Goal: Task Accomplishment & Management: Complete application form

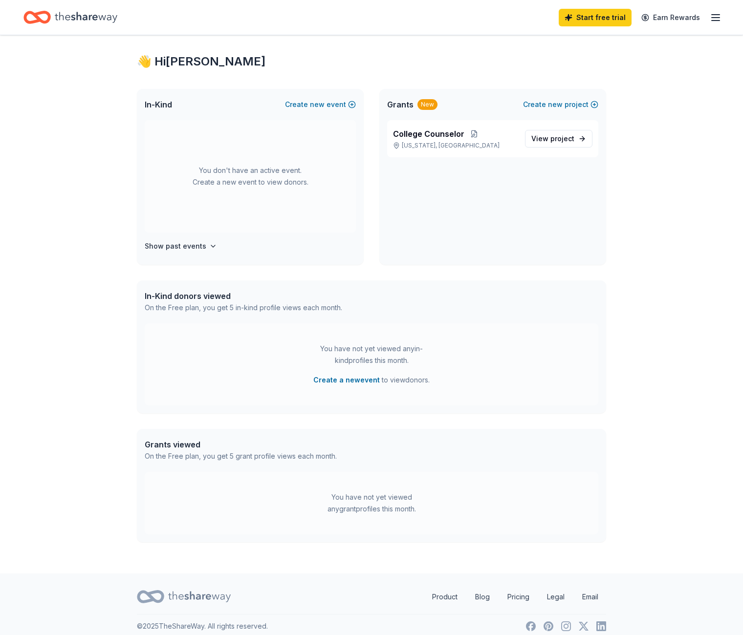
scroll to position [21, 0]
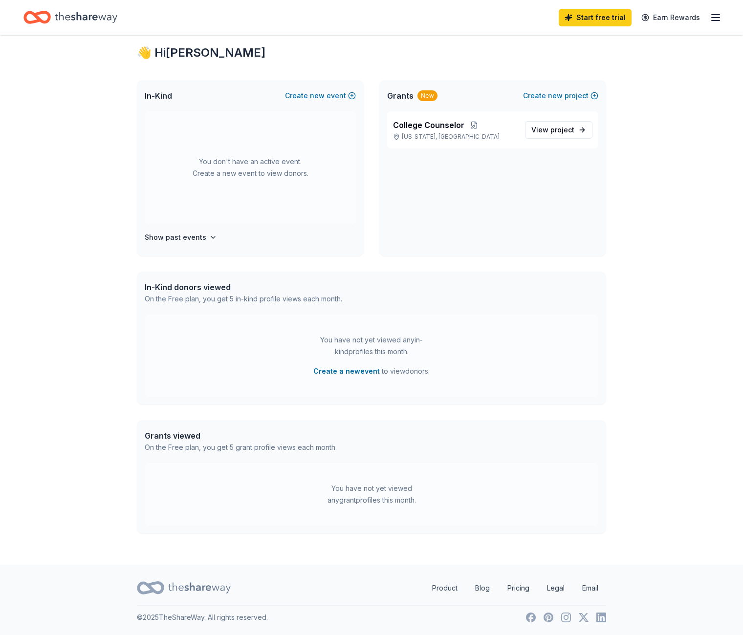
click at [710, 14] on icon "button" at bounding box center [715, 18] width 12 height 12
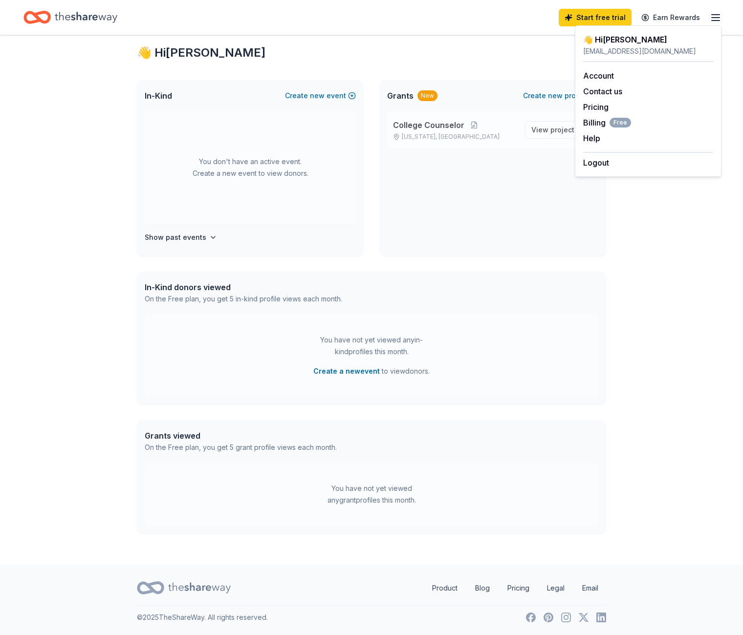
click at [447, 126] on span "College Counselor" at bounding box center [428, 125] width 71 height 12
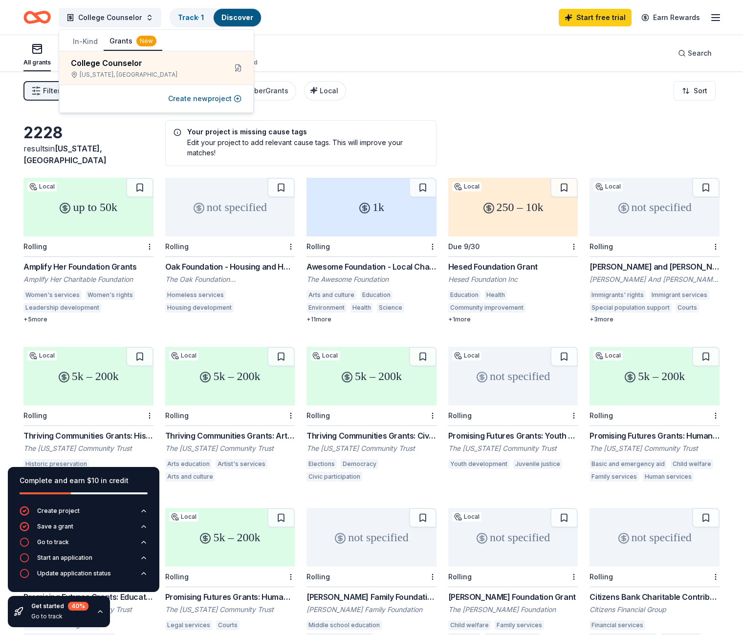
click at [43, 19] on icon "Home" at bounding box center [36, 17] width 27 height 23
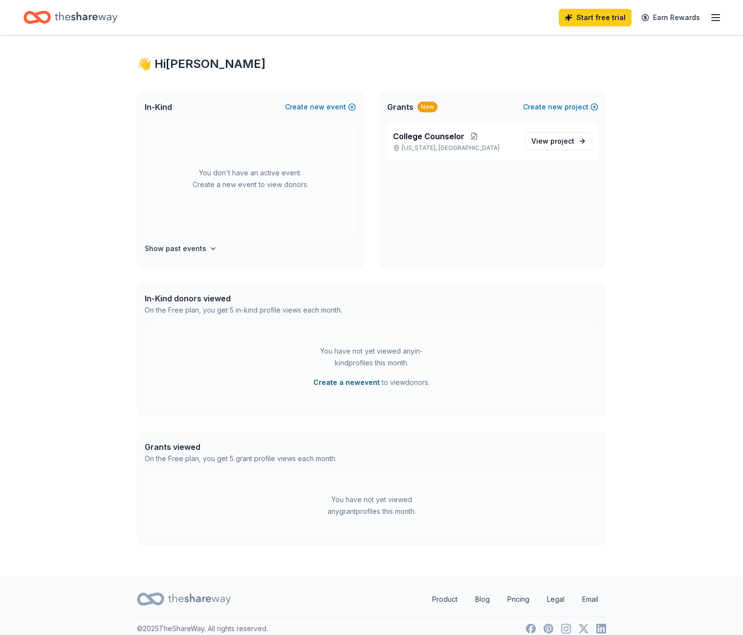
scroll to position [21, 0]
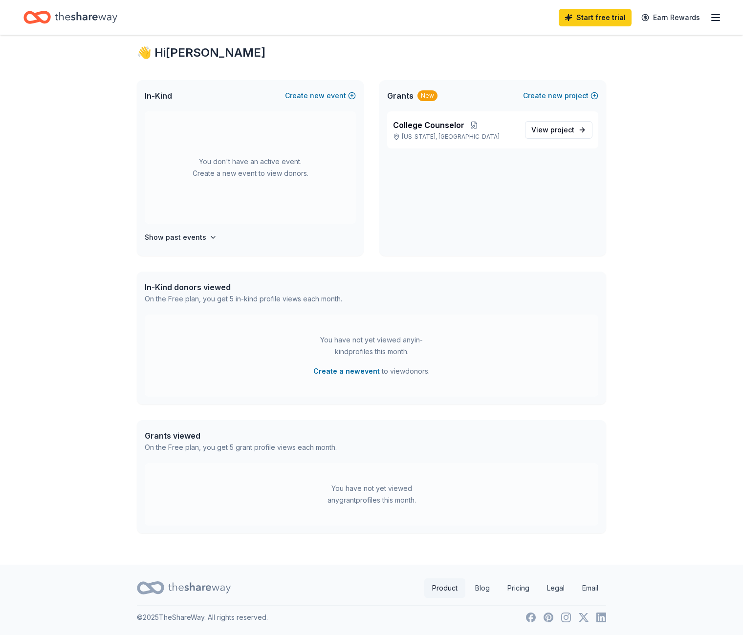
click at [440, 590] on link "Product" at bounding box center [444, 588] width 41 height 20
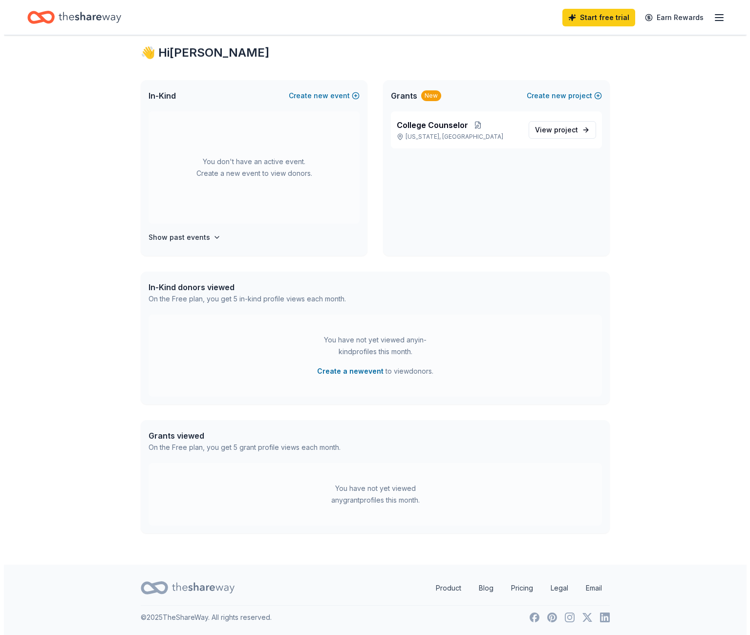
scroll to position [0, 0]
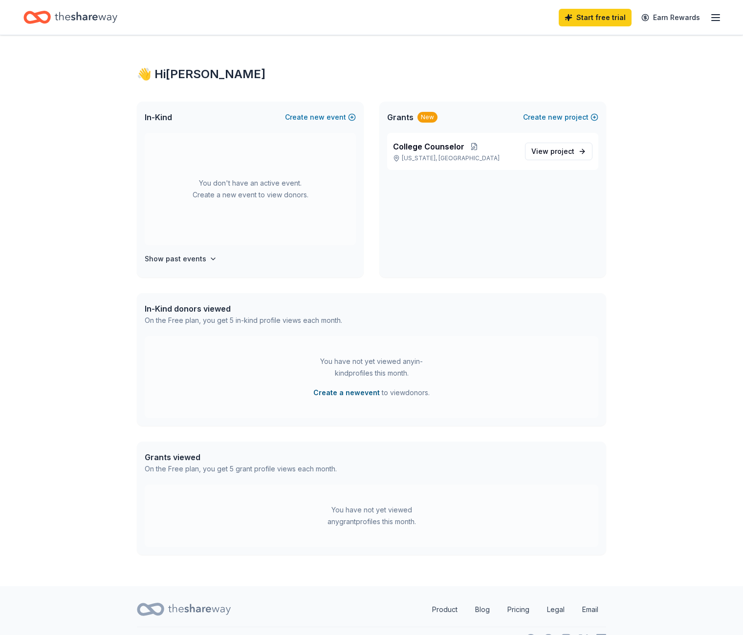
click at [351, 392] on button "Create a new event" at bounding box center [346, 393] width 66 height 12
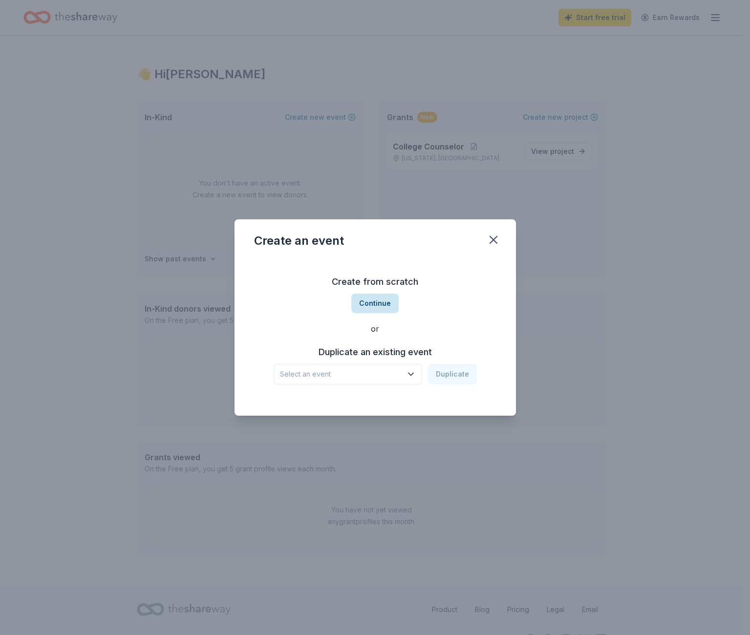
click at [368, 304] on button "Continue" at bounding box center [374, 304] width 47 height 20
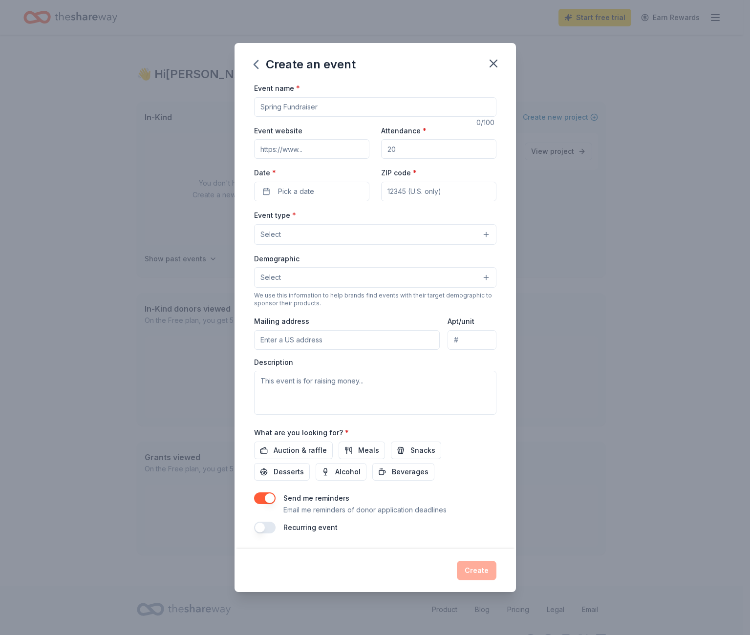
click at [334, 109] on input "Event name *" at bounding box center [375, 107] width 242 height 20
type input "Raffle fundraiser"
click at [405, 152] on input "Attendance *" at bounding box center [438, 149] width 115 height 20
type input "1500"
click at [294, 150] on input "Event website" at bounding box center [311, 149] width 115 height 20
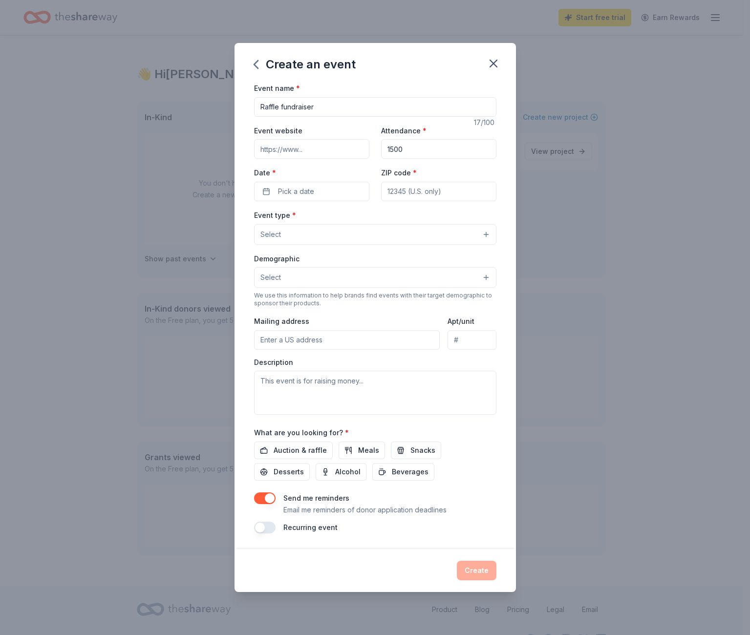
paste input "[URL][DOMAIN_NAME]"
type input "[URL][DOMAIN_NAME]"
click at [285, 191] on span "Pick a date" at bounding box center [296, 192] width 36 height 12
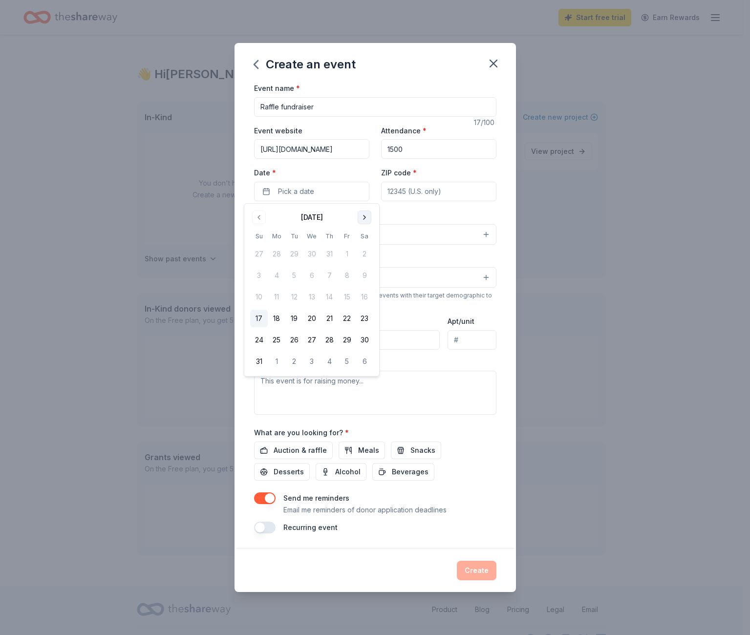
click at [363, 216] on button "Go to next month" at bounding box center [365, 218] width 14 height 14
click at [276, 321] on button "22" at bounding box center [277, 319] width 18 height 18
click at [400, 196] on input "ZIP code *" at bounding box center [438, 192] width 115 height 20
drag, startPoint x: 400, startPoint y: 194, endPoint x: 407, endPoint y: 190, distance: 8.4
click at [407, 190] on input "10044" at bounding box center [438, 192] width 115 height 20
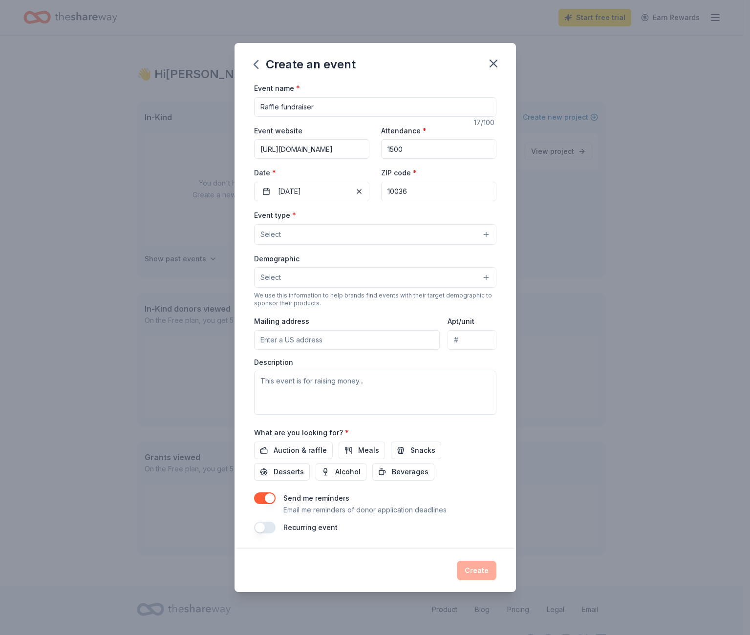
type input "10036"
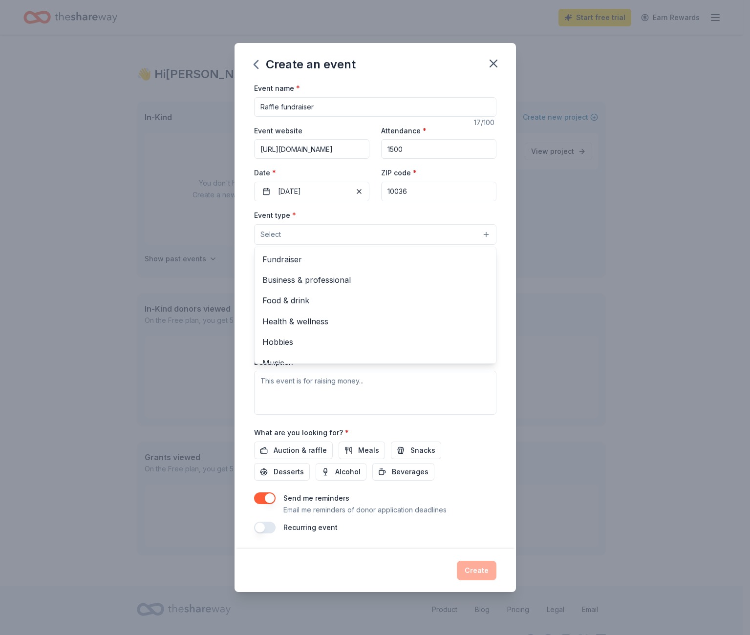
click at [304, 233] on button "Select" at bounding box center [375, 234] width 242 height 21
click at [302, 260] on span "Fundraiser" at bounding box center [375, 259] width 226 height 13
click at [353, 397] on div "Event type * Fundraiser Business & professional Food & drink Health & wellness …" at bounding box center [375, 312] width 242 height 207
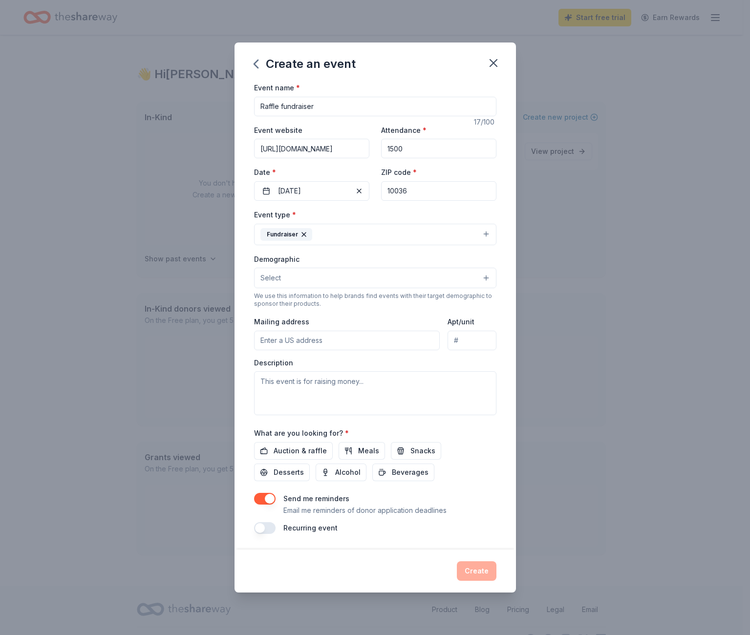
click at [285, 278] on button "Select" at bounding box center [375, 278] width 242 height 21
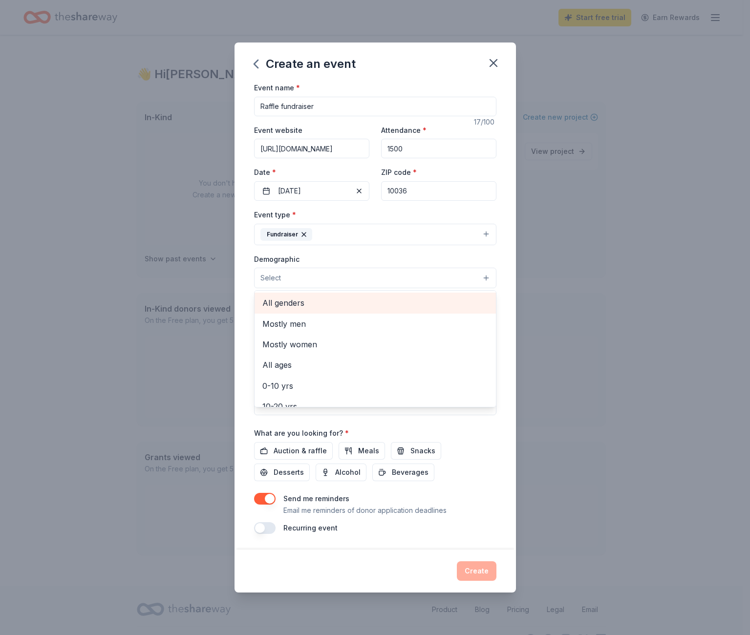
click at [325, 302] on span "All genders" at bounding box center [375, 303] width 226 height 13
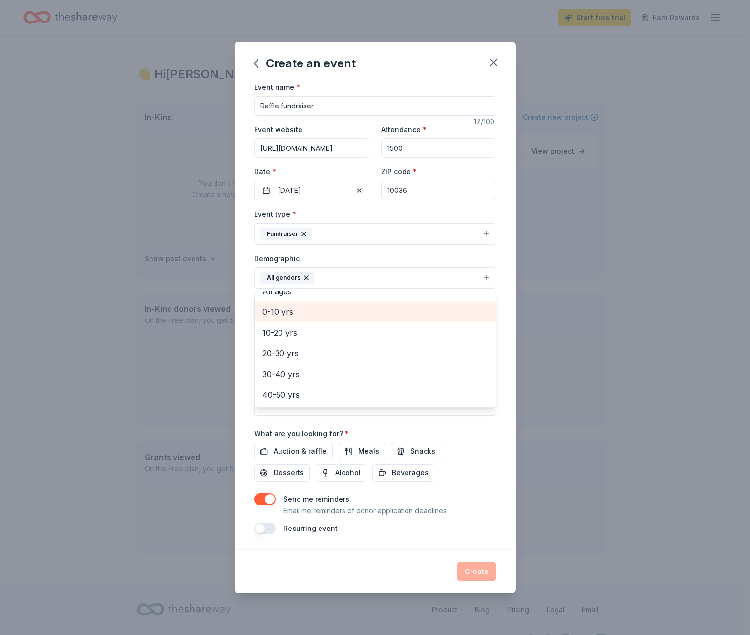
scroll to position [54, 0]
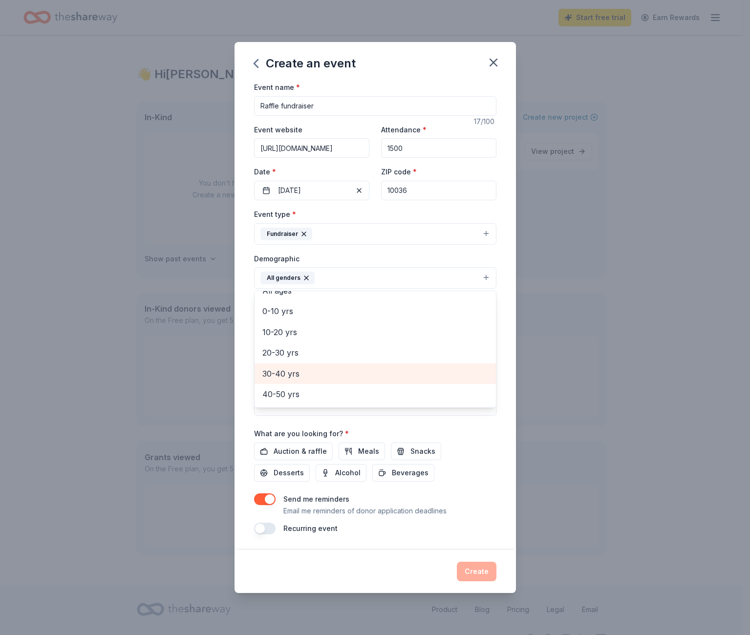
click at [295, 373] on span "30-40 yrs" at bounding box center [375, 373] width 226 height 13
click at [293, 376] on span "40-50 yrs" at bounding box center [375, 373] width 226 height 13
click at [294, 373] on span "50-60 yrs" at bounding box center [375, 373] width 226 height 13
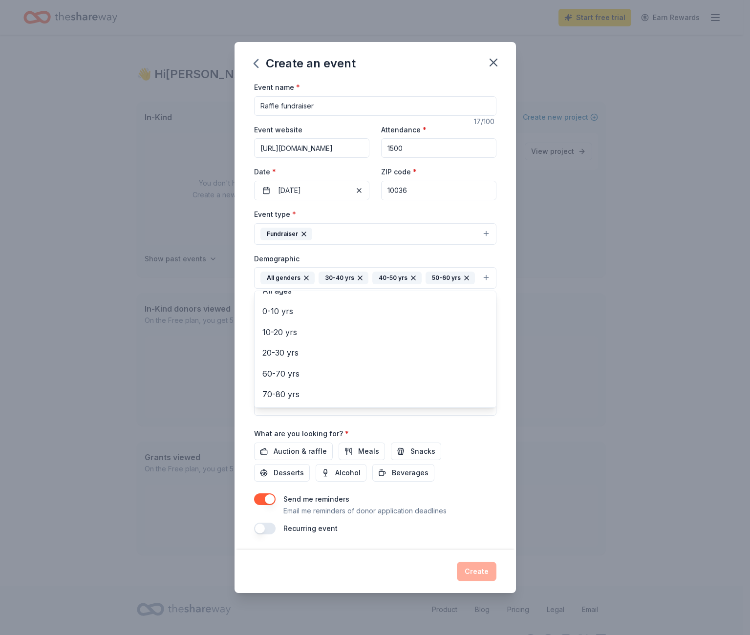
click at [306, 450] on div "Event name * Raffle fundraiser 17 /100 Event website [URL][DOMAIN_NAME] Attenda…" at bounding box center [375, 307] width 242 height 453
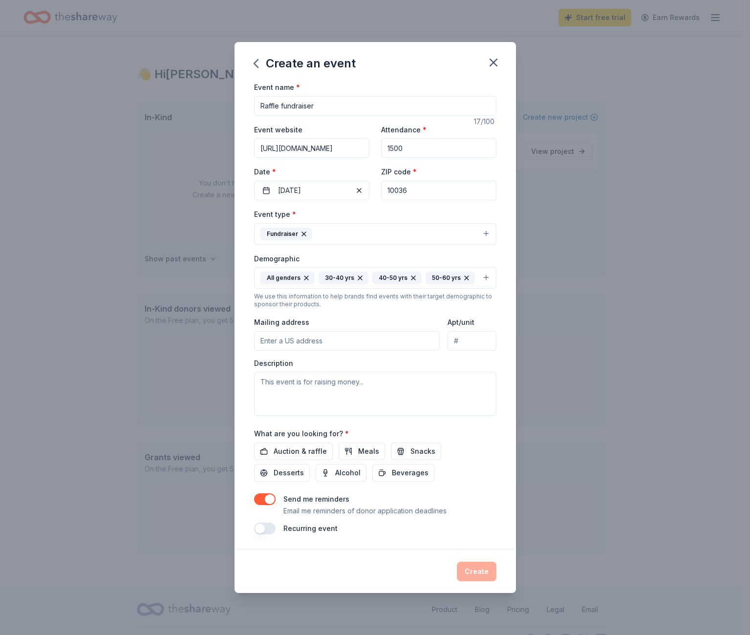
click at [293, 342] on input "Mailing address" at bounding box center [347, 341] width 186 height 20
click at [490, 381] on textarea at bounding box center [375, 394] width 242 height 44
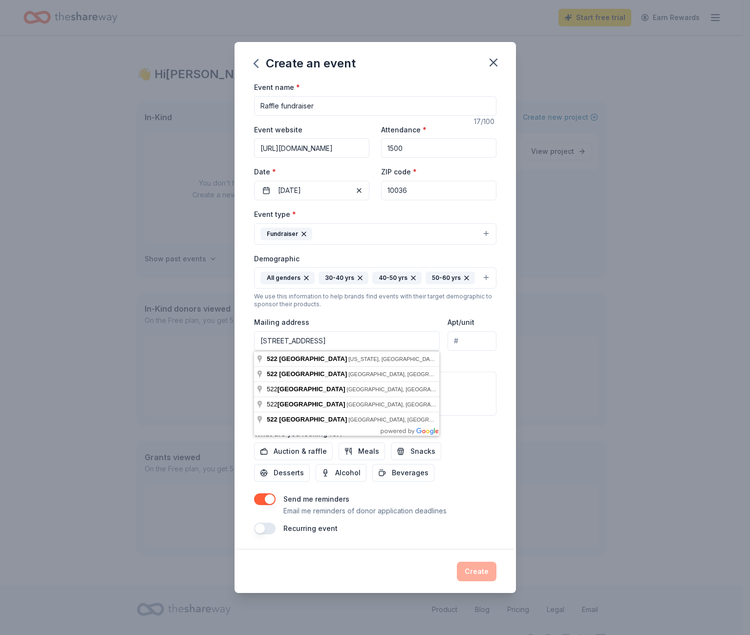
click at [341, 337] on input "[STREET_ADDRESS]" at bounding box center [347, 341] width 186 height 20
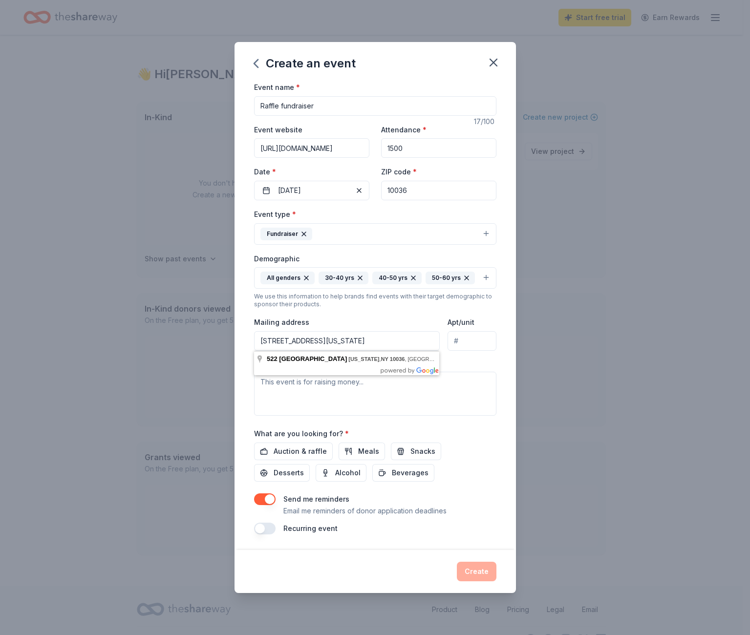
type input "[STREET_ADDRESS][US_STATE]"
click at [339, 388] on textarea at bounding box center [375, 394] width 242 height 44
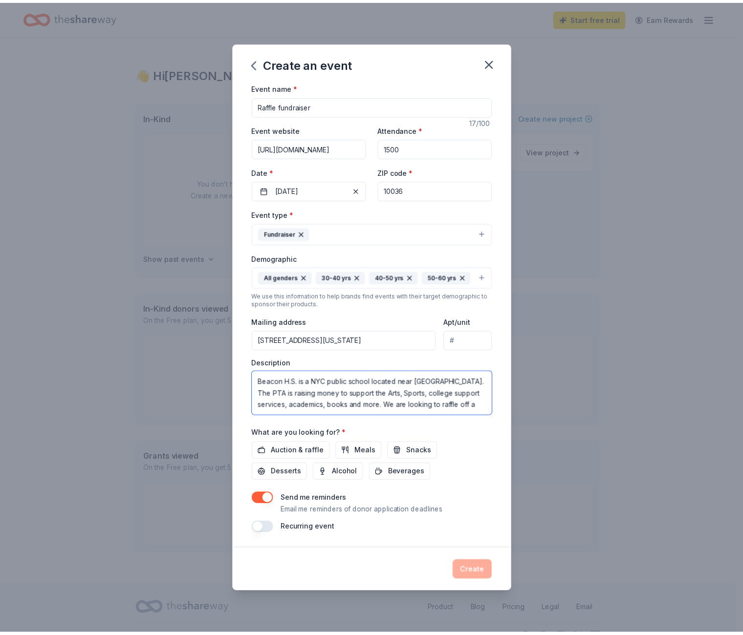
scroll to position [6, 0]
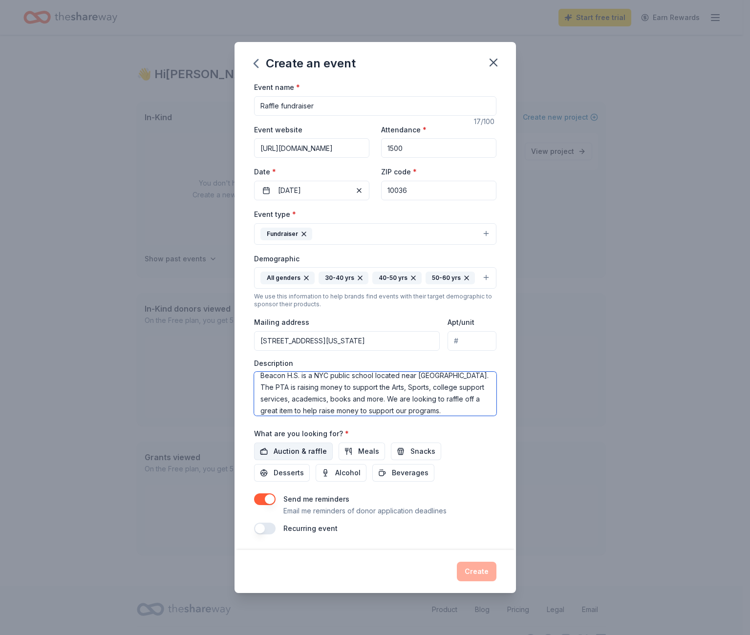
type textarea "Beacon H.S. is a NYC public school located near [GEOGRAPHIC_DATA]. The PTA is r…"
click at [298, 452] on span "Auction & raffle" at bounding box center [300, 452] width 53 height 12
click at [304, 467] on span "Desserts" at bounding box center [289, 473] width 30 height 12
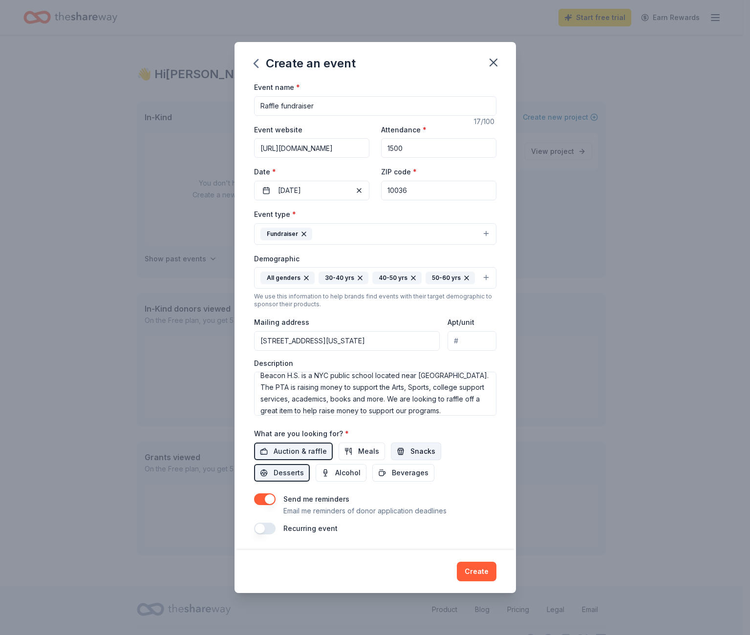
click at [411, 451] on span "Snacks" at bounding box center [422, 452] width 25 height 12
click at [392, 472] on span "Beverages" at bounding box center [410, 473] width 37 height 12
click at [447, 410] on textarea "Beacon H.S. is a NYC public school located near [GEOGRAPHIC_DATA]. The PTA is r…" at bounding box center [375, 394] width 242 height 44
click at [470, 568] on button "Create" at bounding box center [477, 572] width 40 height 20
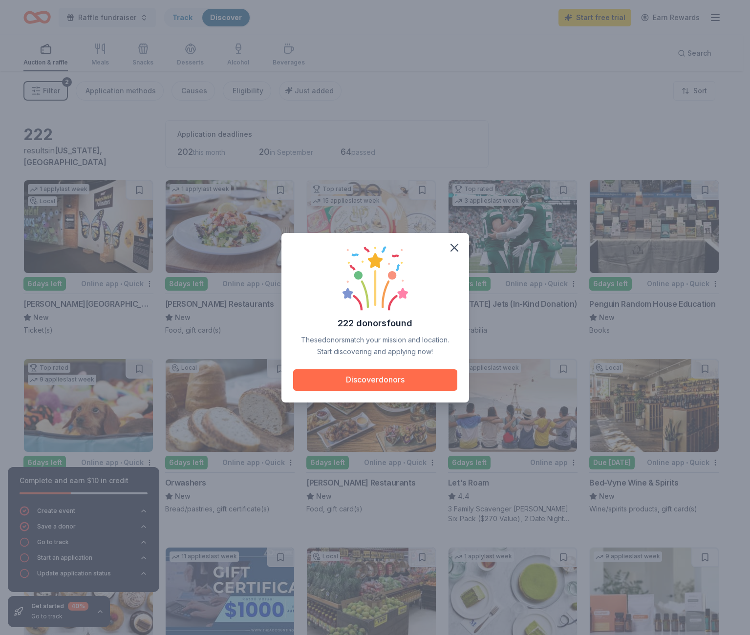
click at [430, 380] on button "Discover donors" at bounding box center [375, 379] width 164 height 21
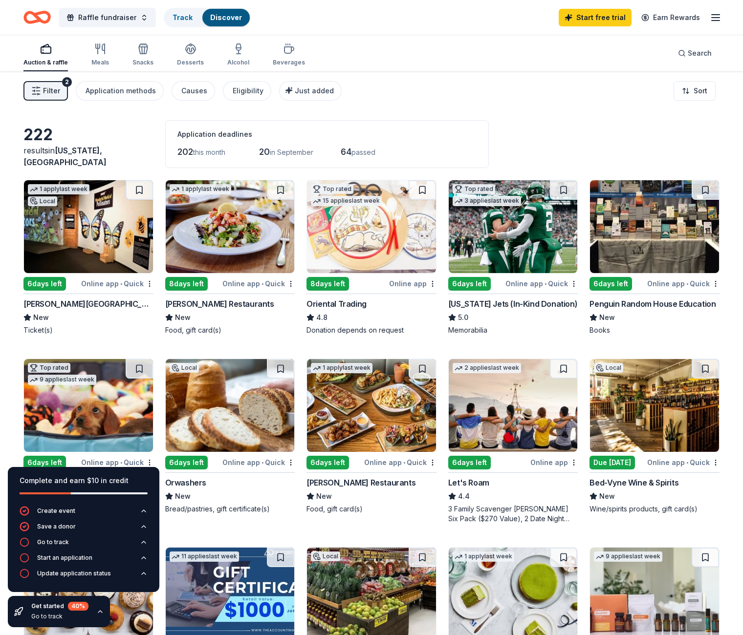
click at [500, 255] on img at bounding box center [512, 226] width 129 height 93
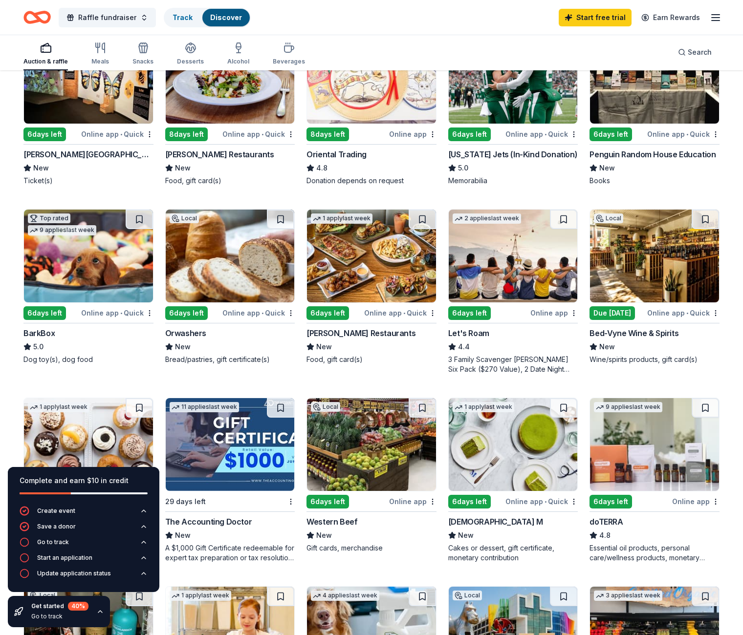
scroll to position [89, 0]
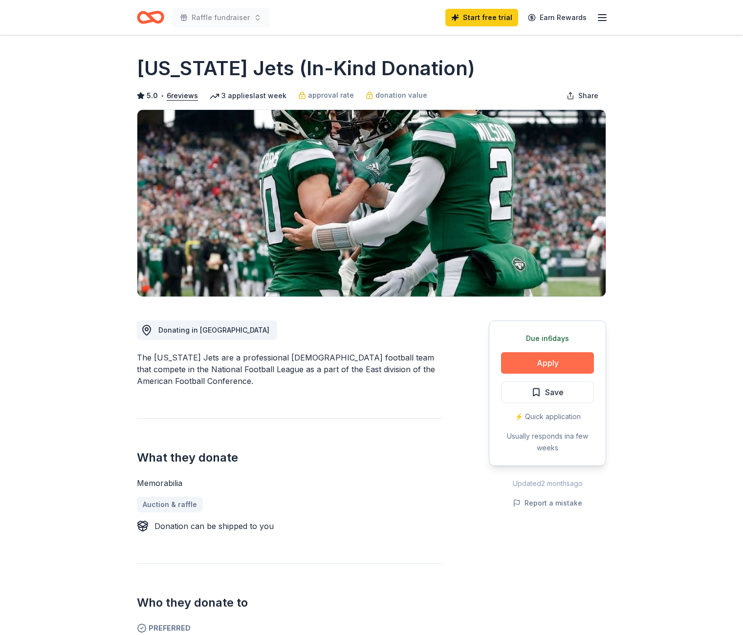
click at [539, 361] on button "Apply" at bounding box center [547, 362] width 93 height 21
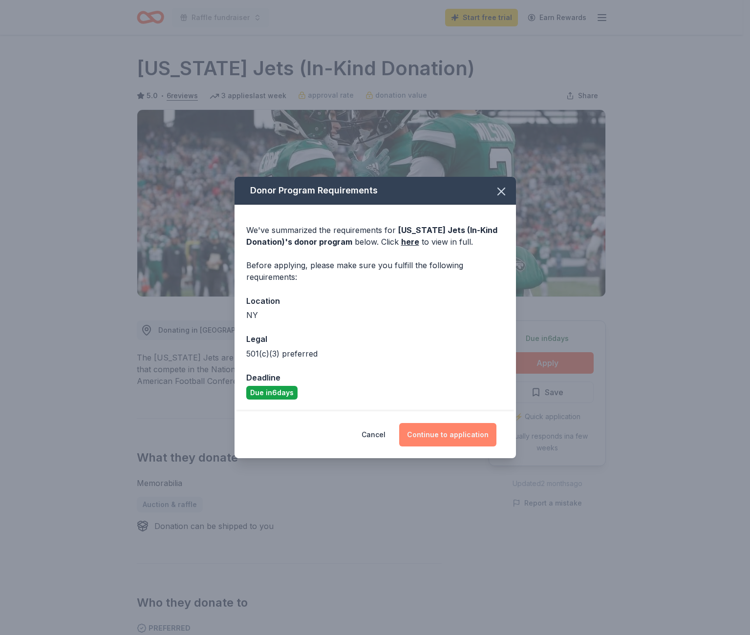
click at [427, 433] on button "Continue to application" at bounding box center [447, 434] width 97 height 23
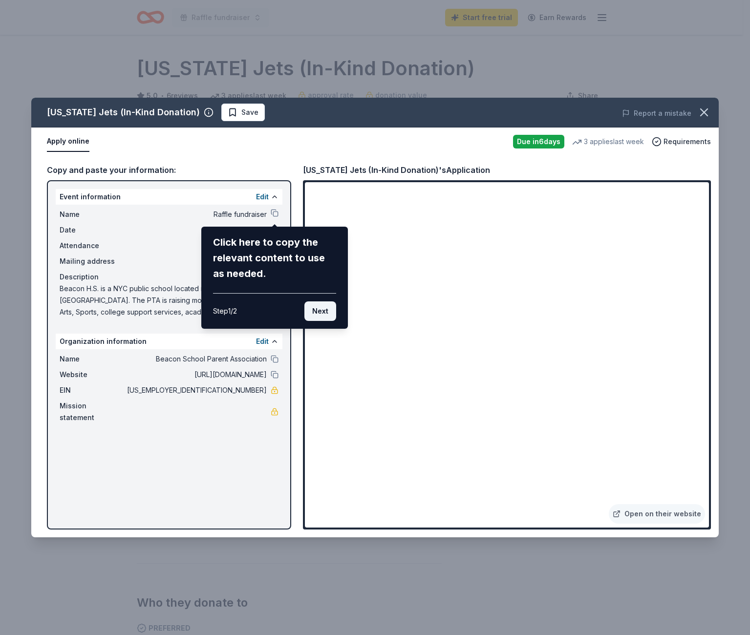
click at [328, 319] on button "Next" at bounding box center [320, 311] width 32 height 20
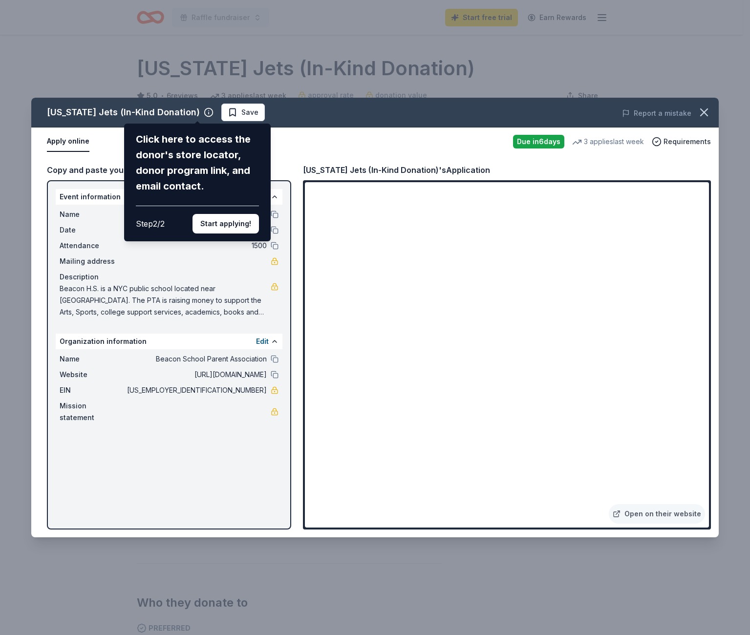
click at [490, 515] on div "[US_STATE] Jets (In-Kind Donation) Click here to access the donor's store locat…" at bounding box center [374, 318] width 687 height 440
click at [514, 509] on div "[US_STATE] Jets (In-Kind Donation) Click here to access the donor's store locat…" at bounding box center [374, 318] width 687 height 440
click at [500, 507] on div "New York Jets (In-Kind Donation) Click here to access the donor's store locator…" at bounding box center [374, 318] width 687 height 440
click at [220, 214] on button "Start applying!" at bounding box center [225, 224] width 66 height 20
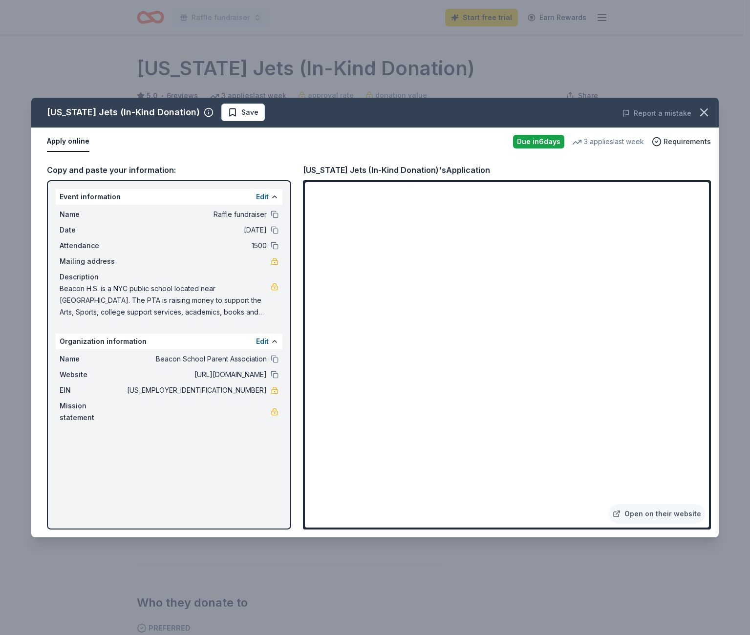
click at [489, 509] on div "New York Jets (In-Kind Donation) Save Report a mistake Apply online Due in 6 da…" at bounding box center [374, 318] width 687 height 440
click at [653, 514] on link "Open on their website" at bounding box center [657, 514] width 96 height 20
